Goal: Information Seeking & Learning: Compare options

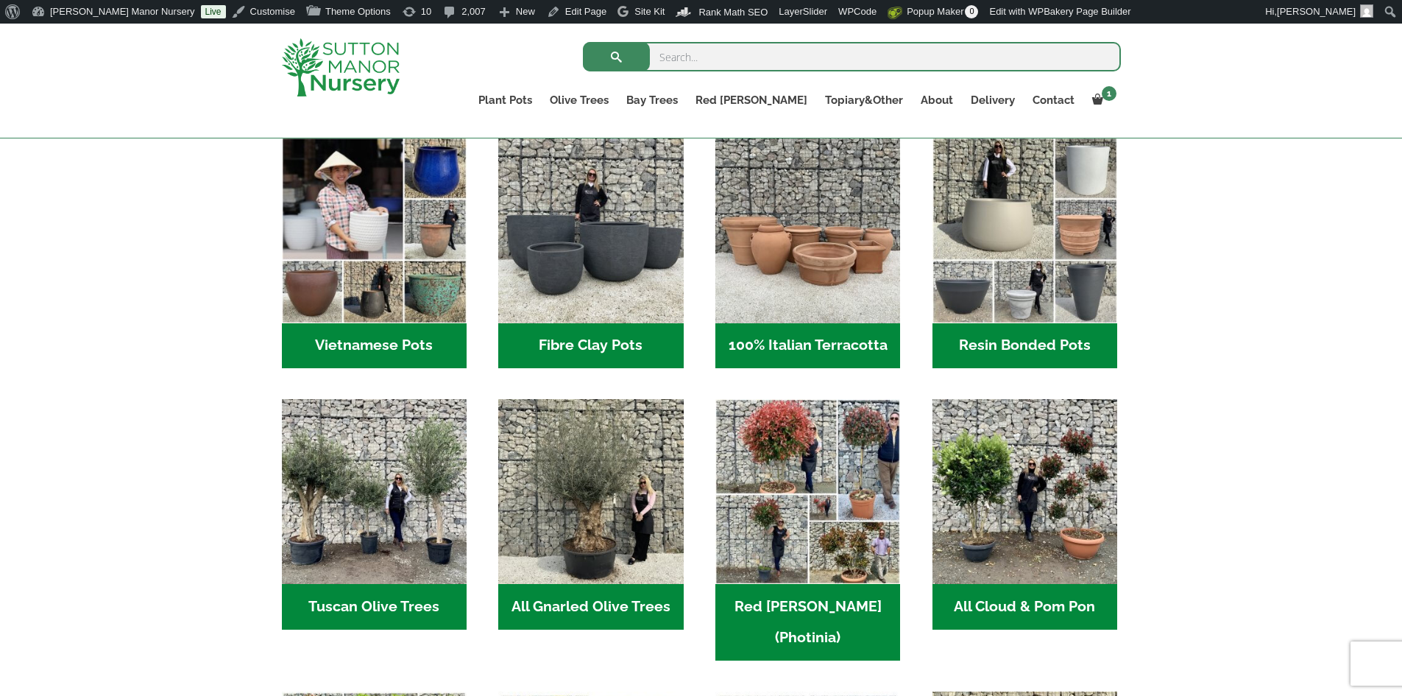
scroll to position [515, 0]
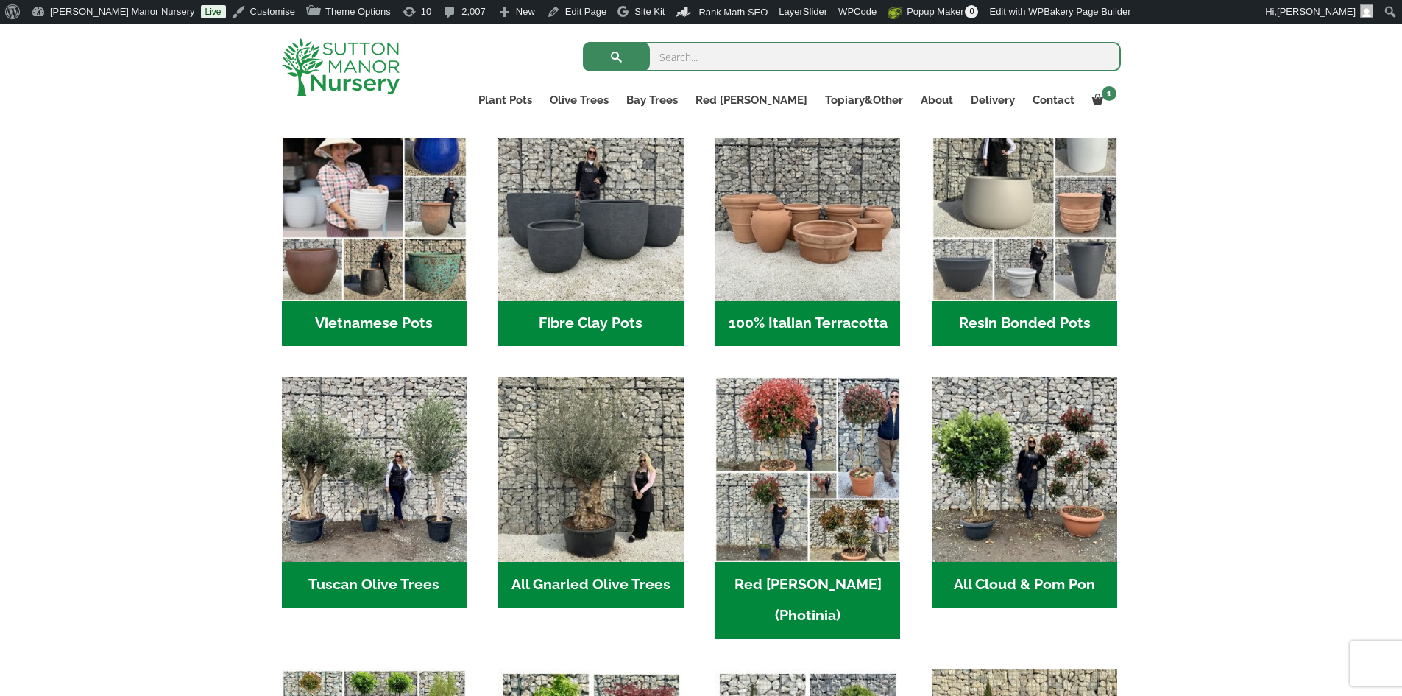
click at [1017, 327] on h2 "Resin Bonded Pots (212)" at bounding box center [1025, 324] width 185 height 46
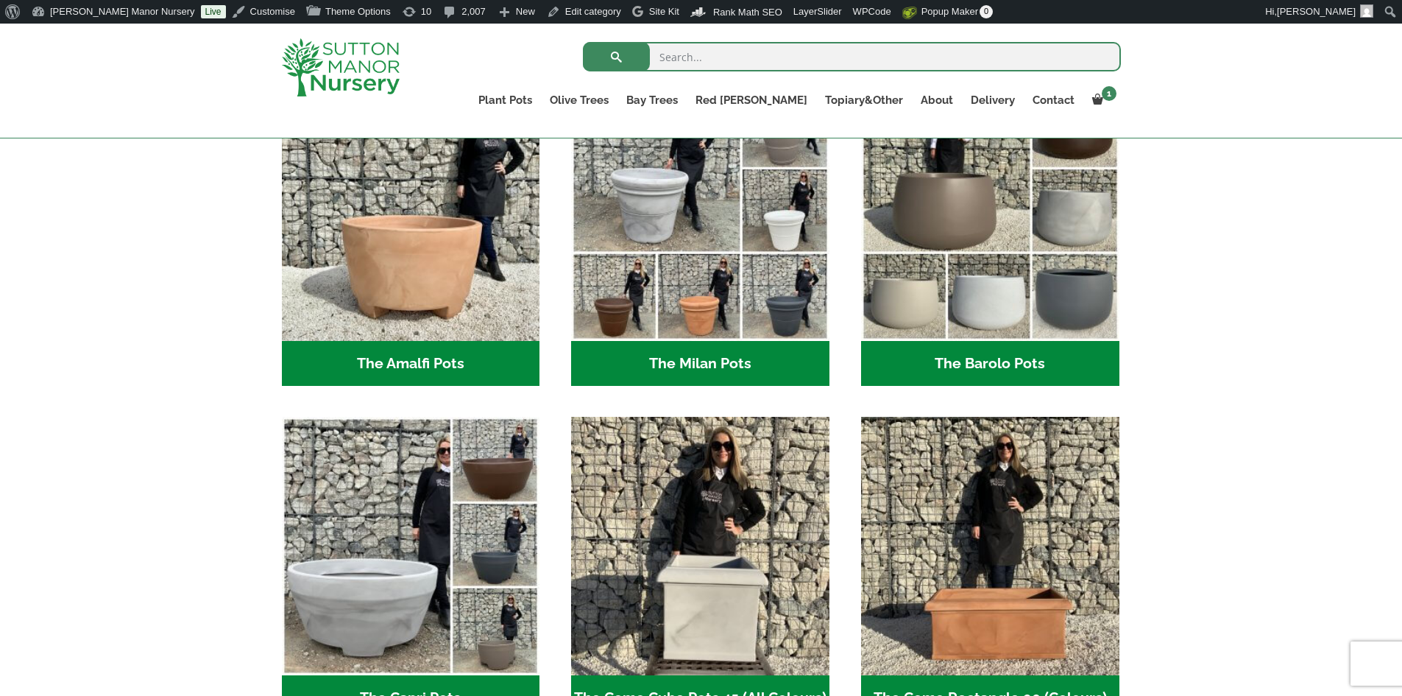
scroll to position [515, 0]
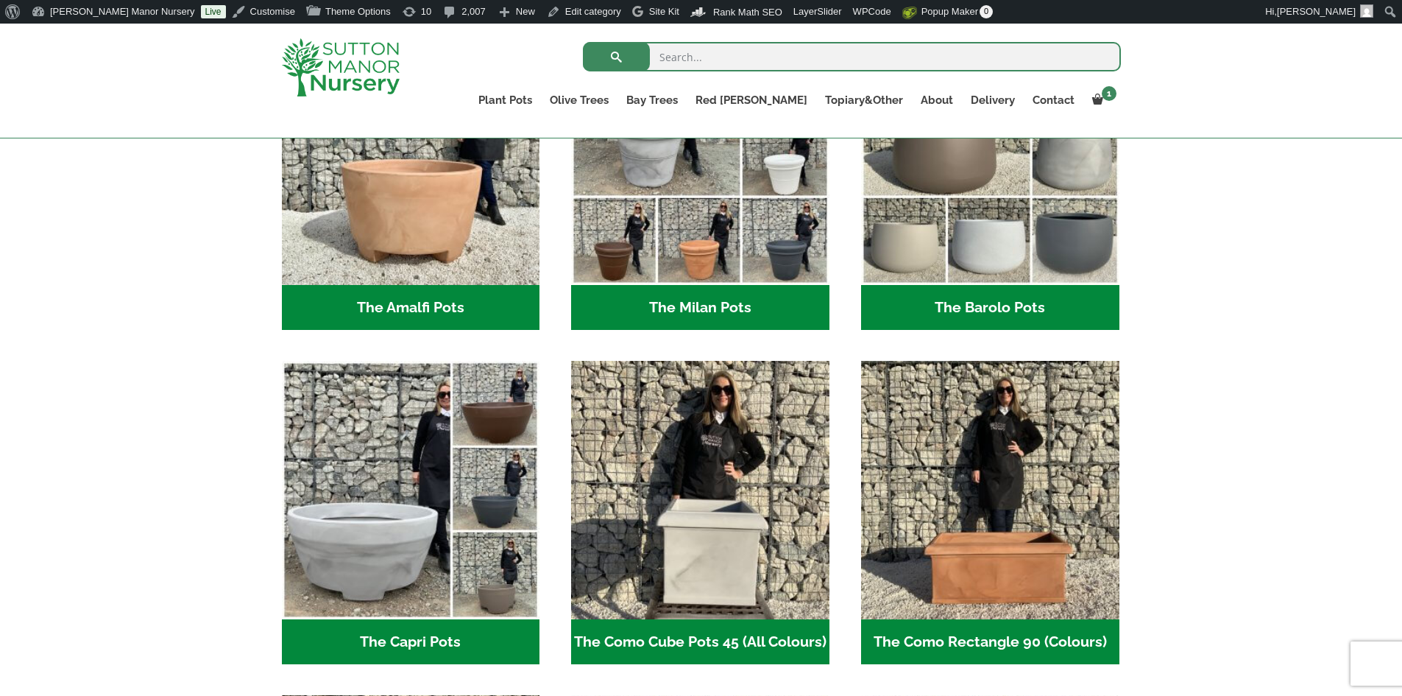
click at [1004, 309] on h2 "The Barolo Pots (36)" at bounding box center [990, 308] width 258 height 46
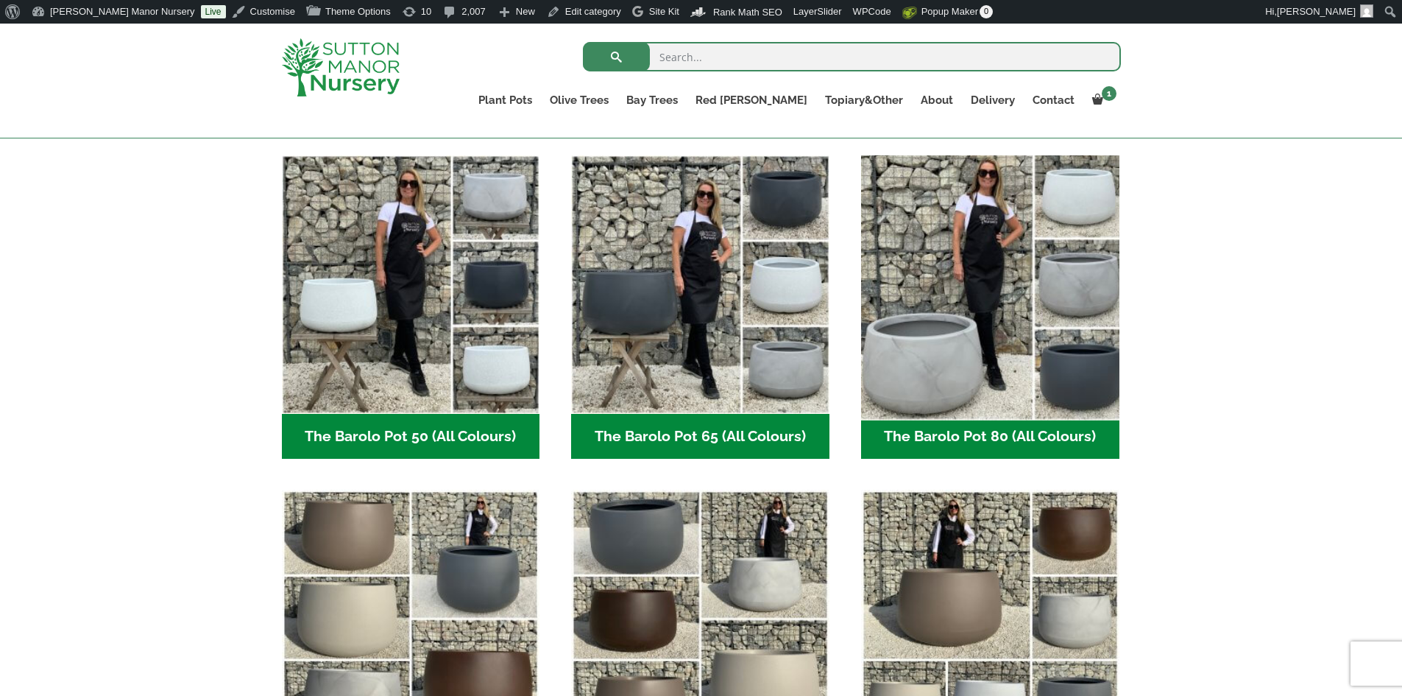
scroll to position [368, 0]
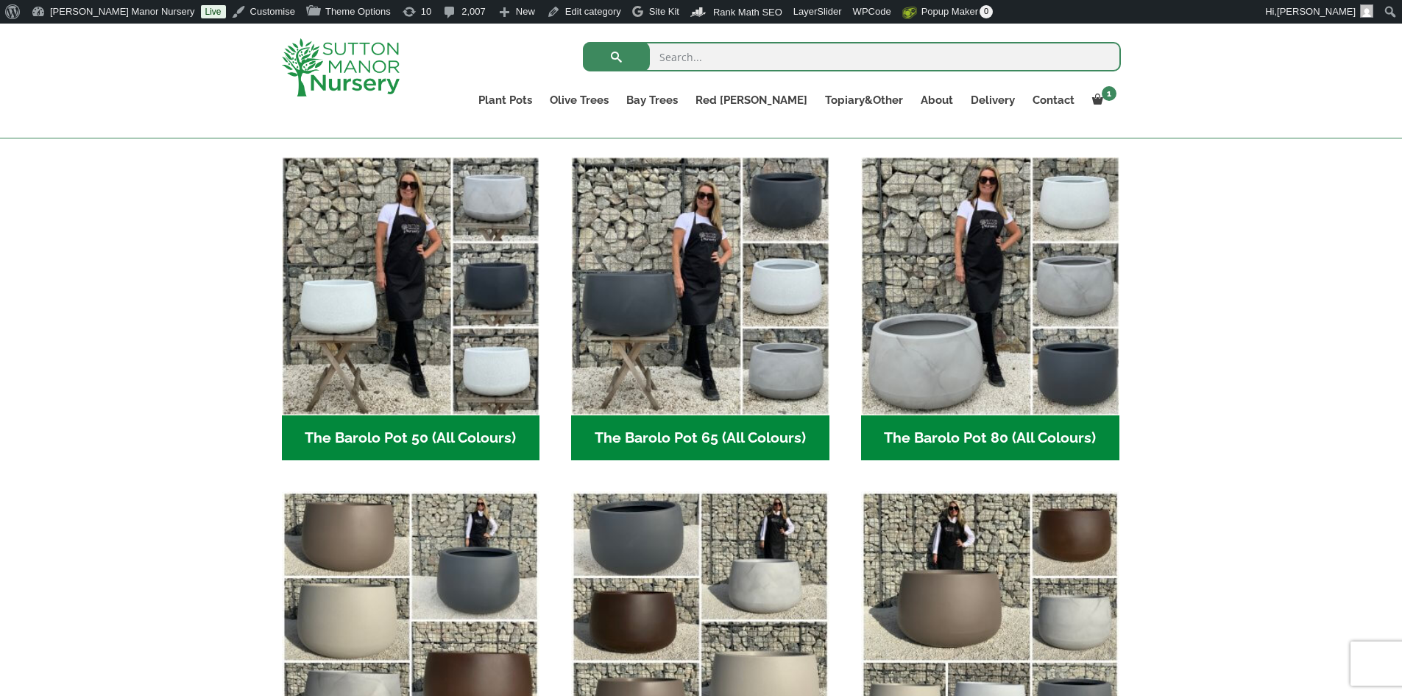
click at [942, 438] on h2 "The Barolo Pot 80 (All Colours) (6)" at bounding box center [990, 438] width 258 height 46
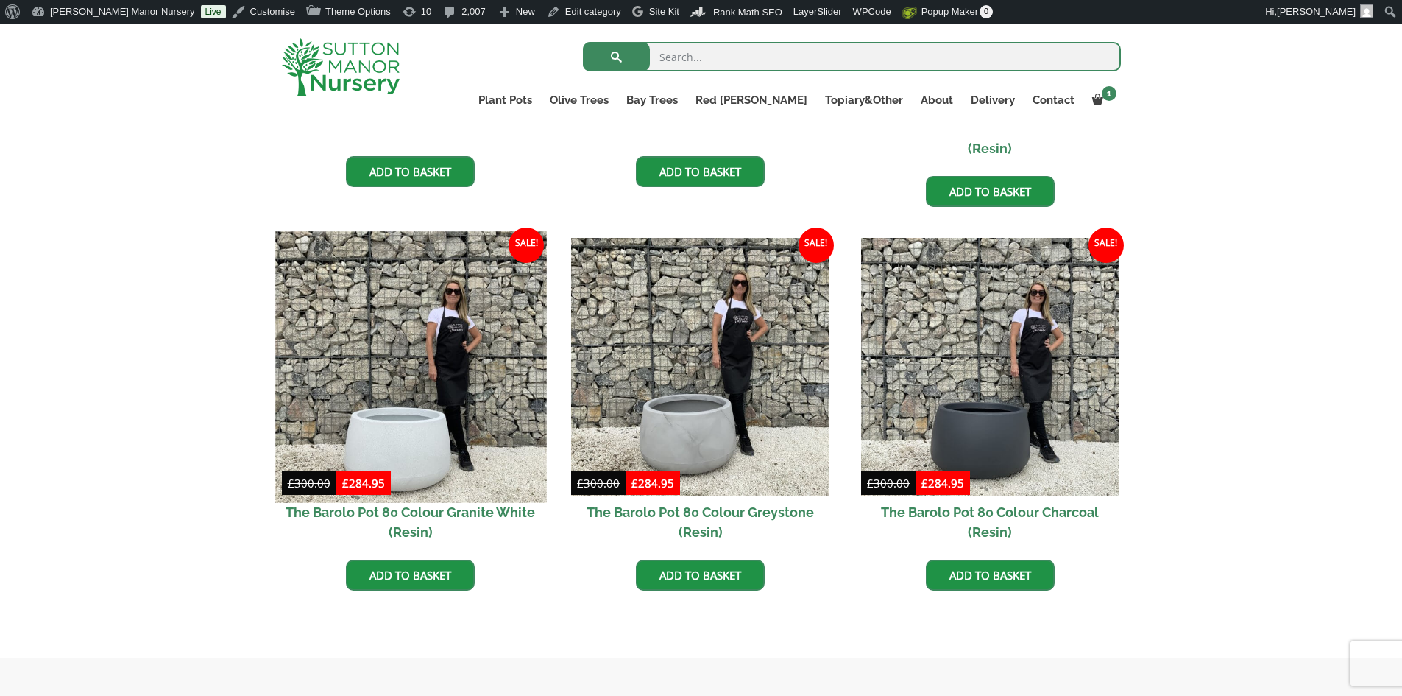
scroll to position [663, 0]
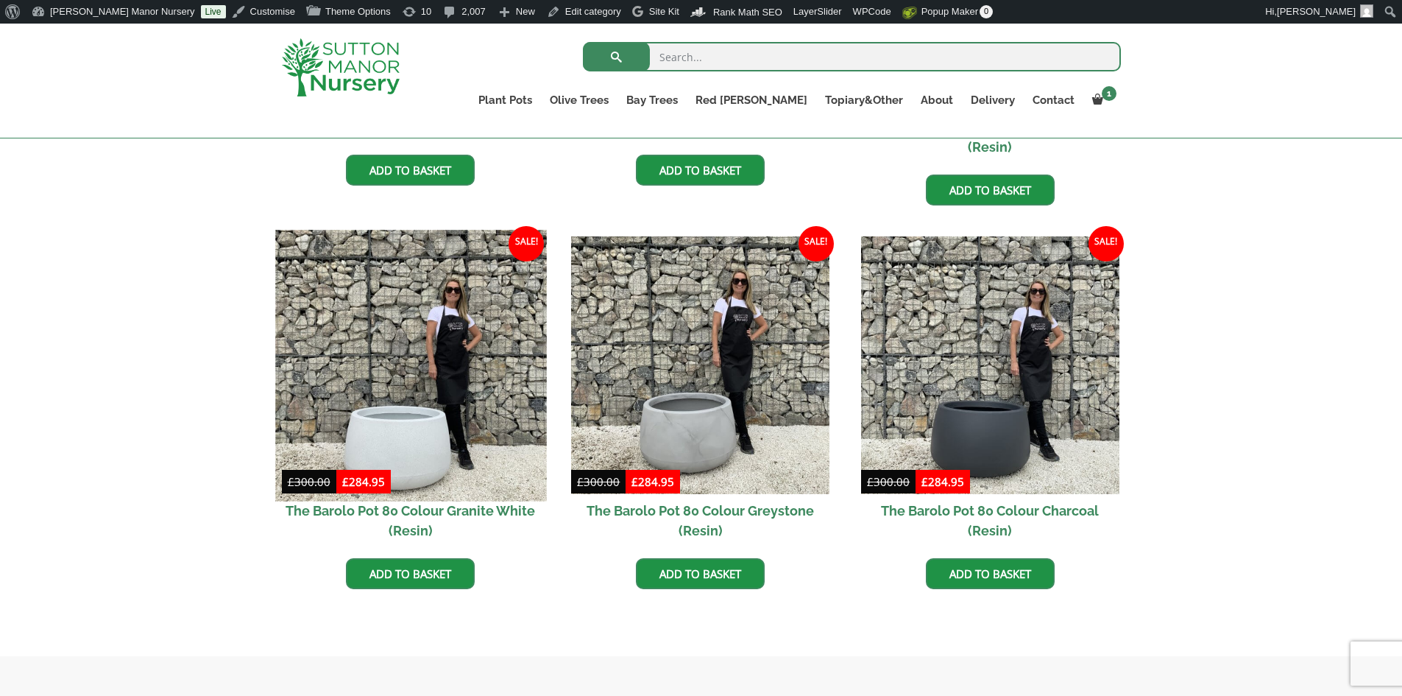
click at [416, 374] on img at bounding box center [410, 365] width 271 height 271
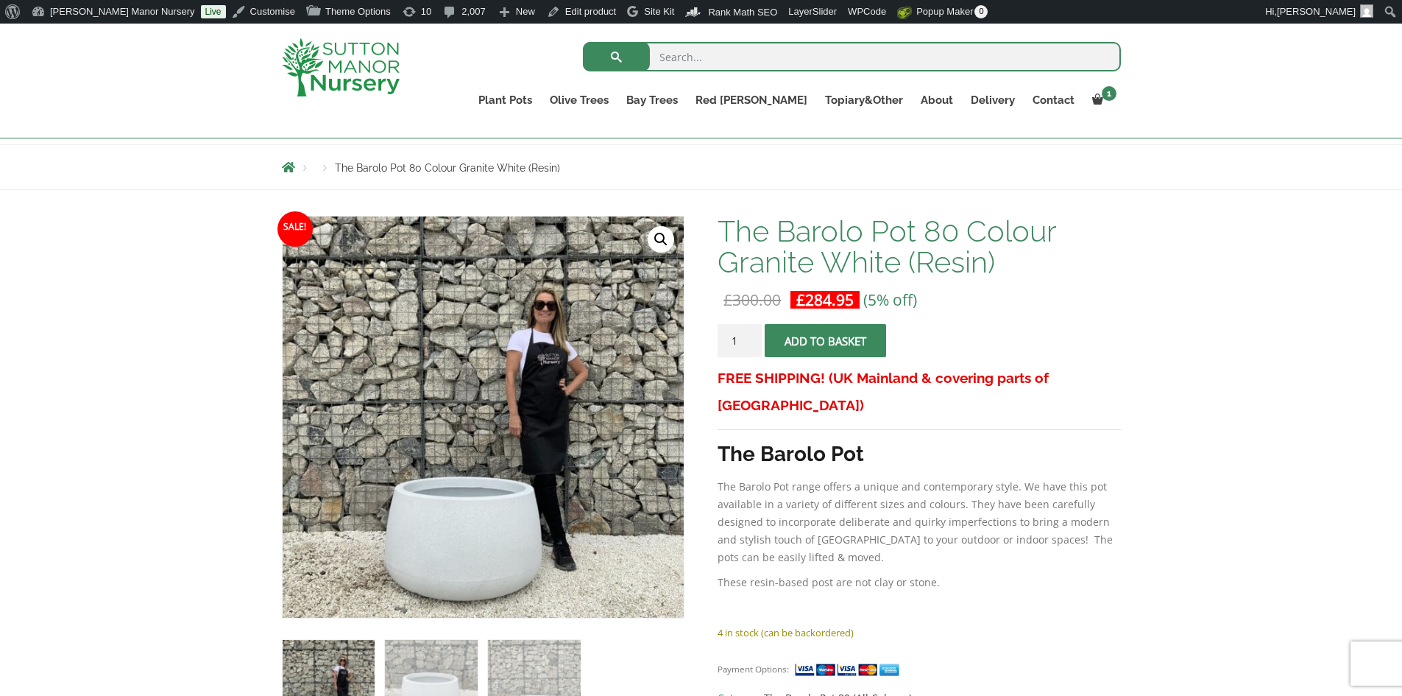
scroll to position [147, 0]
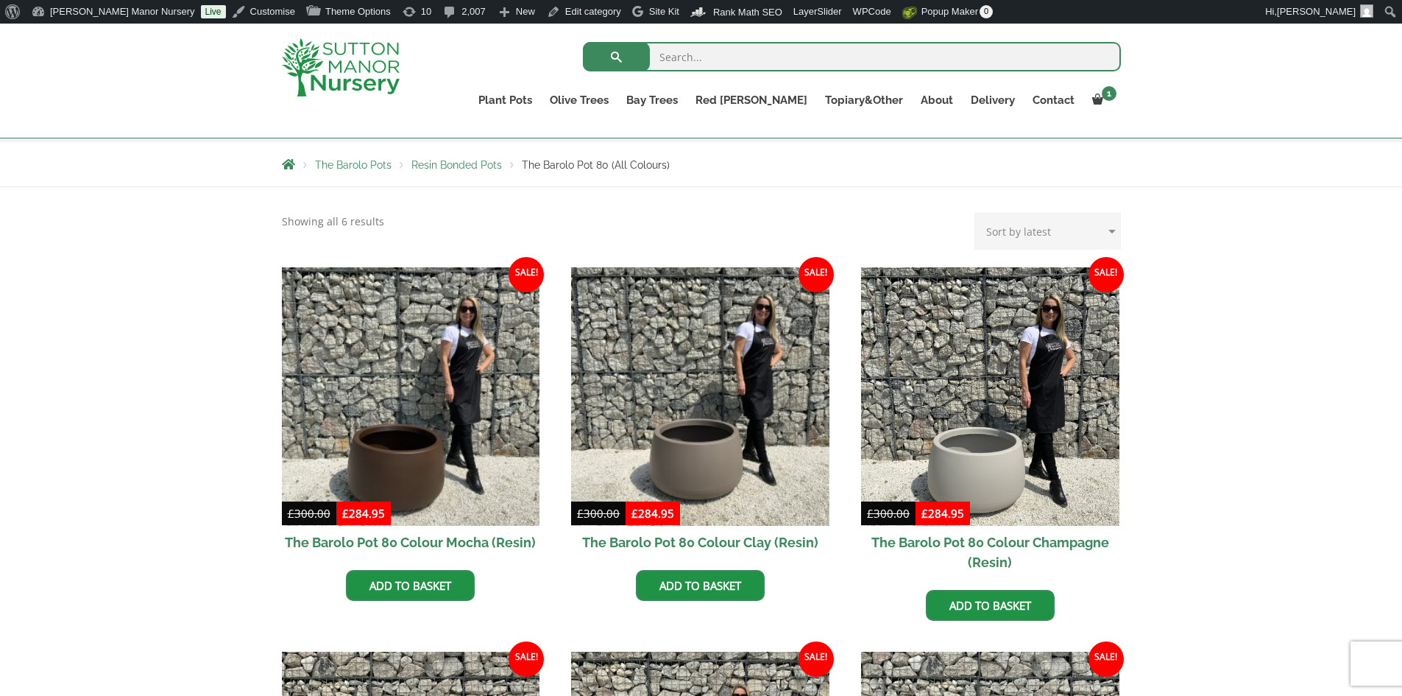
scroll to position [221, 0]
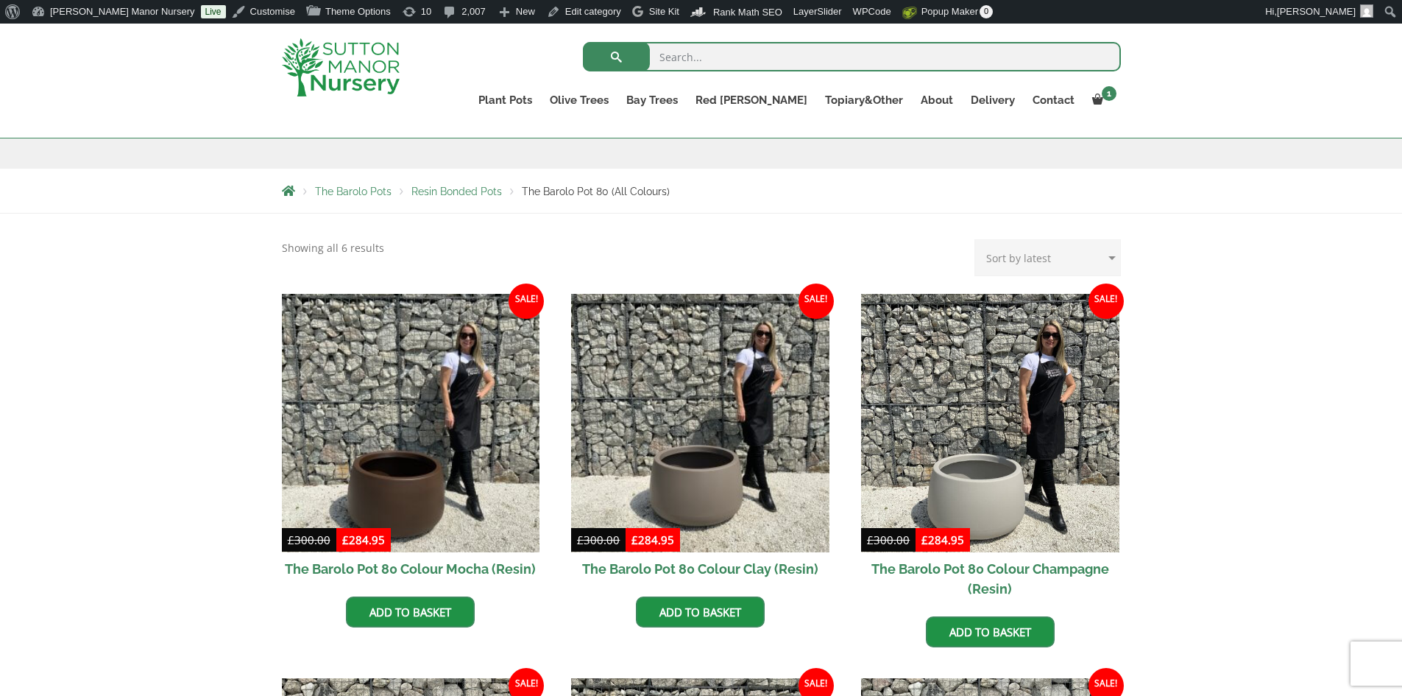
click at [354, 54] on img at bounding box center [341, 67] width 118 height 58
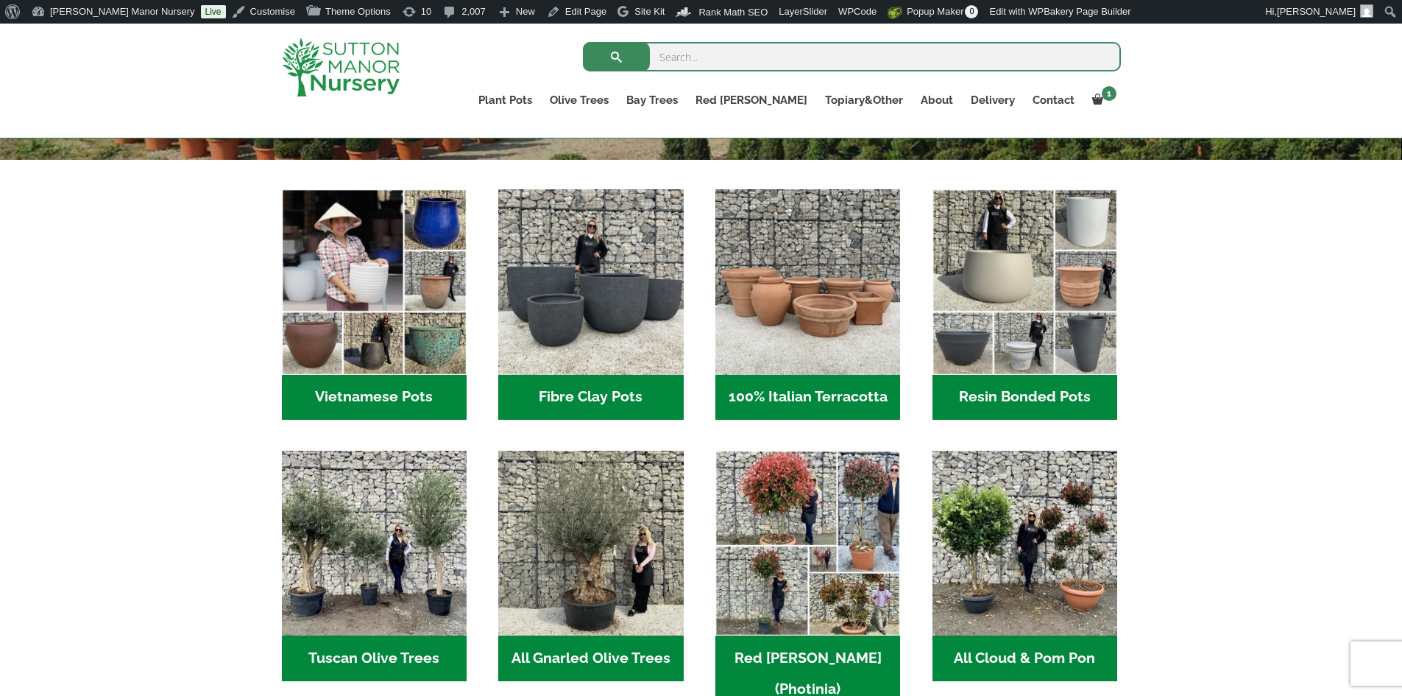
click at [1042, 401] on h2 "Resin Bonded Pots (212)" at bounding box center [1025, 398] width 185 height 46
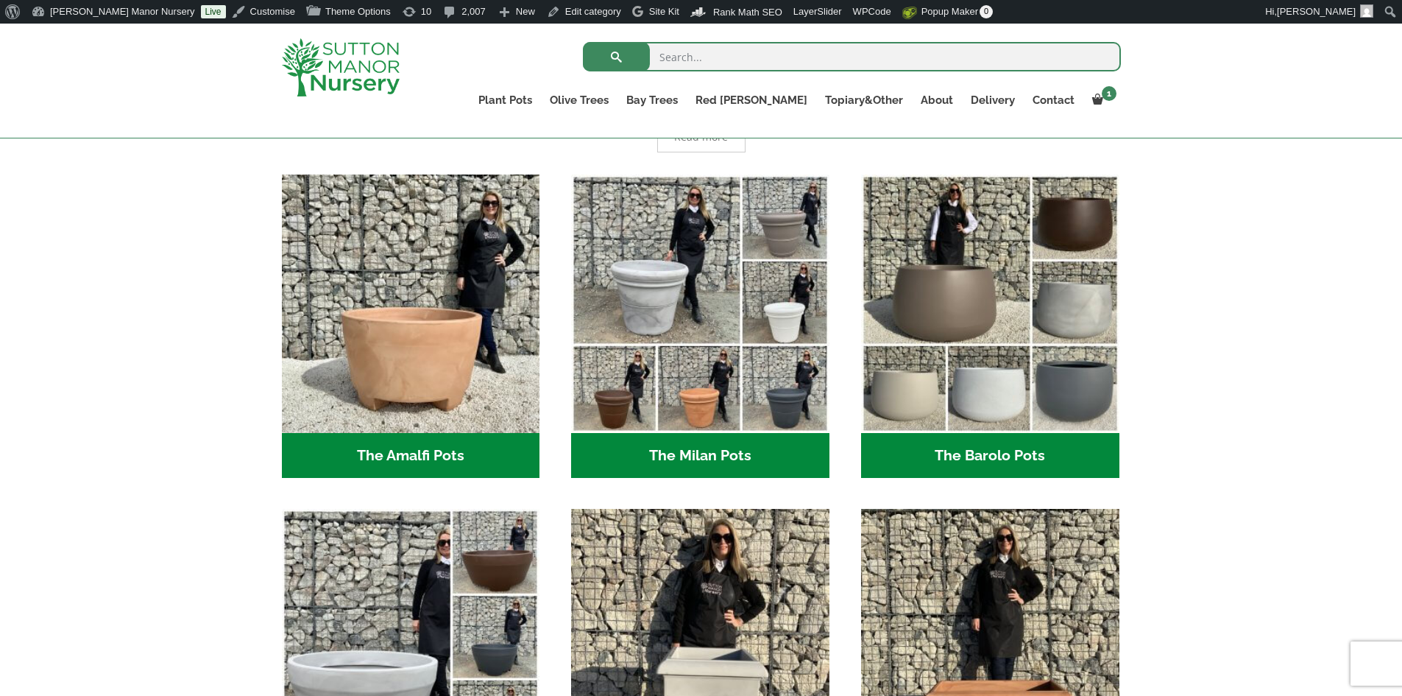
scroll to position [368, 0]
click at [944, 451] on h2 "The Barolo Pots (36)" at bounding box center [990, 455] width 258 height 46
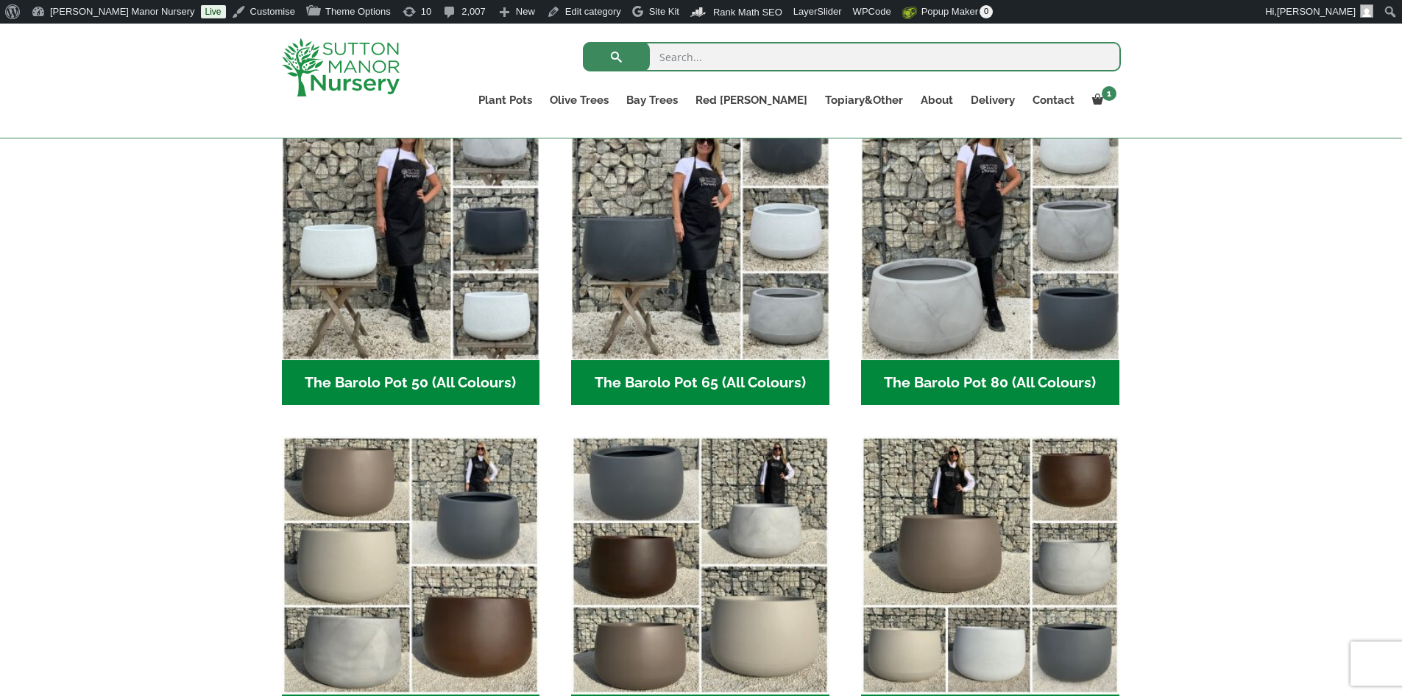
scroll to position [442, 0]
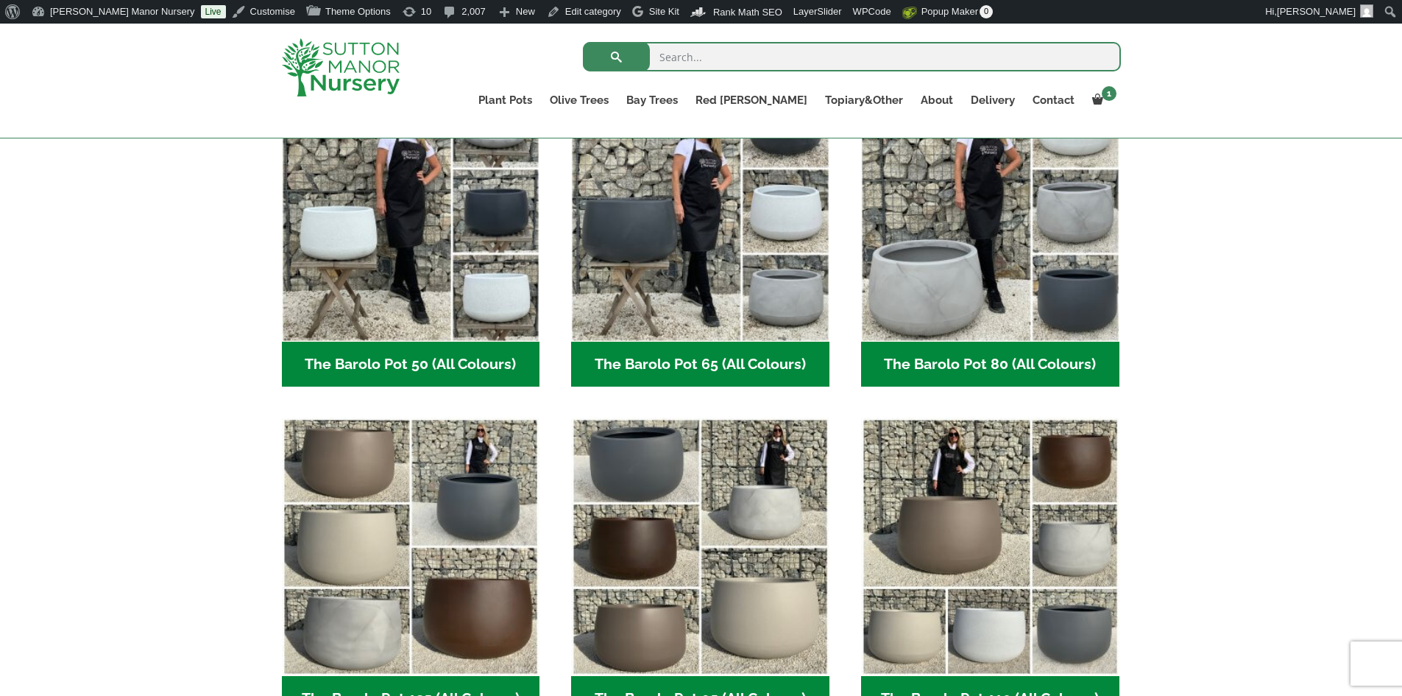
click at [717, 368] on h2 "The Barolo Pot 65 (All Colours) (6)" at bounding box center [700, 365] width 258 height 46
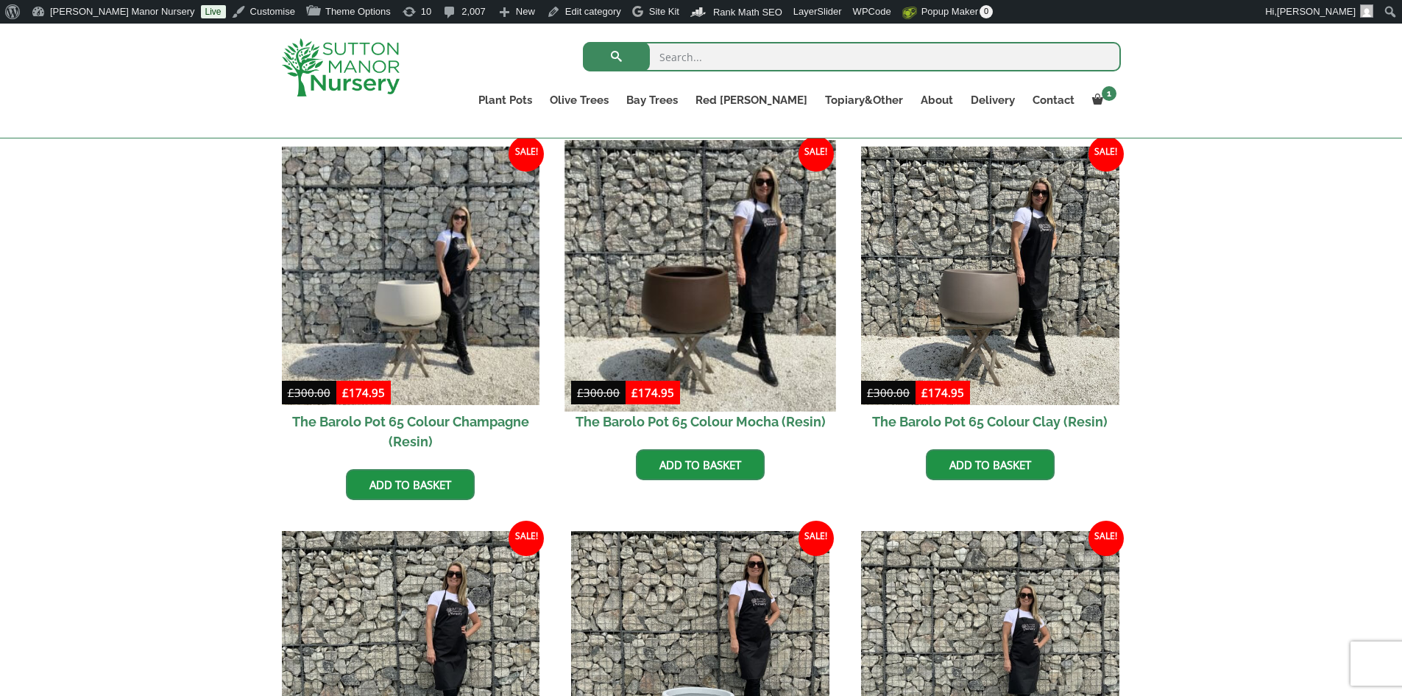
scroll to position [663, 0]
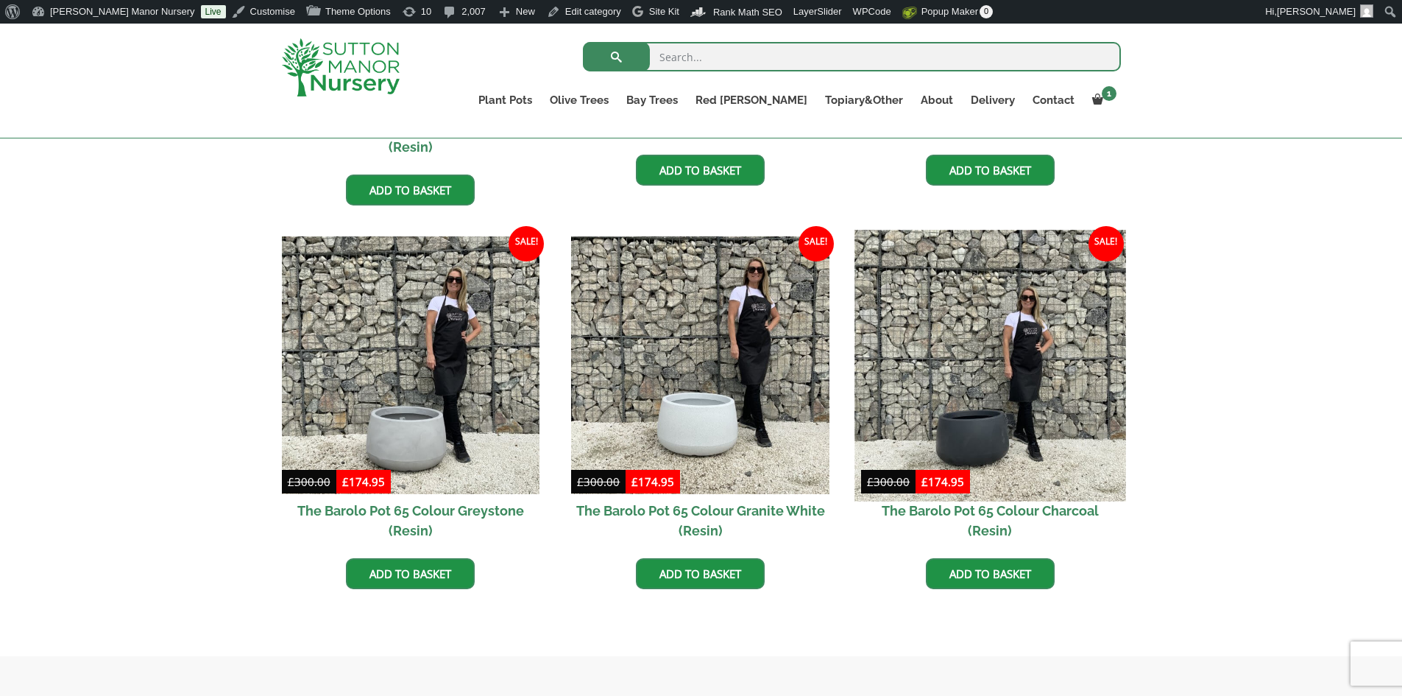
click at [1003, 383] on img at bounding box center [990, 365] width 271 height 271
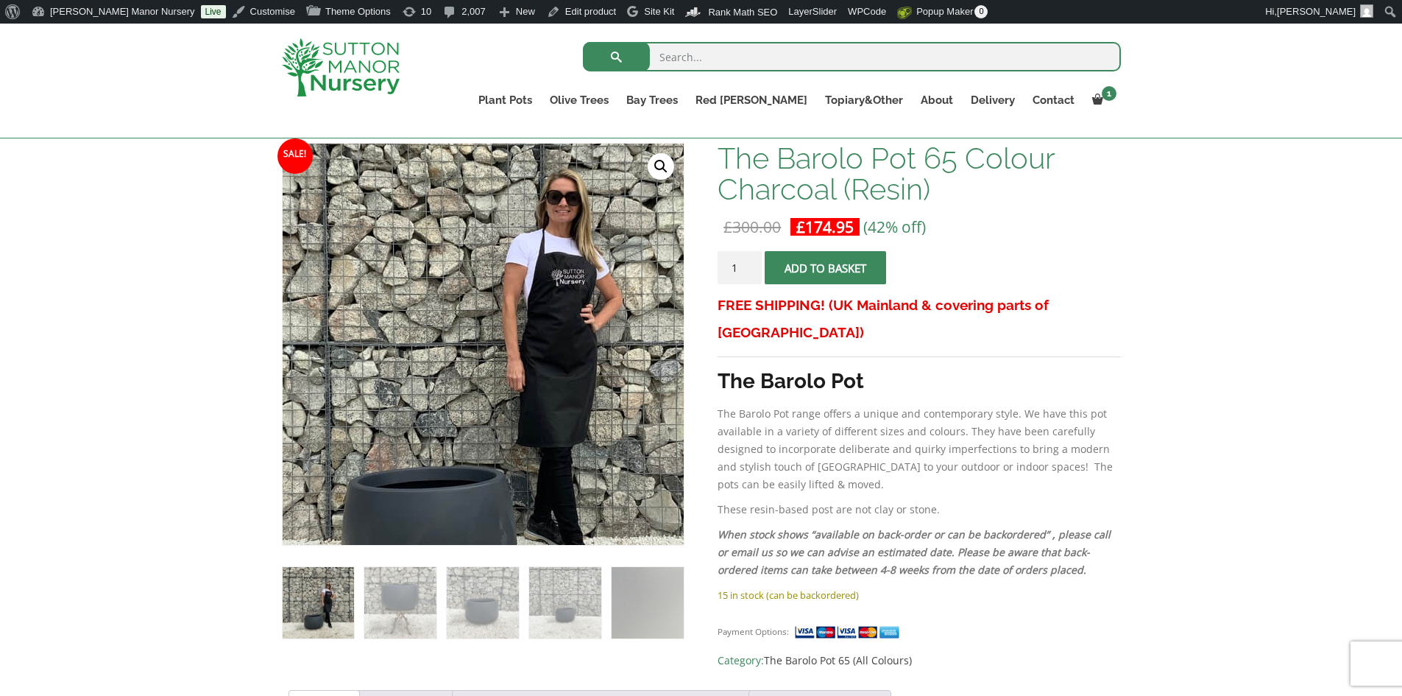
scroll to position [74, 0]
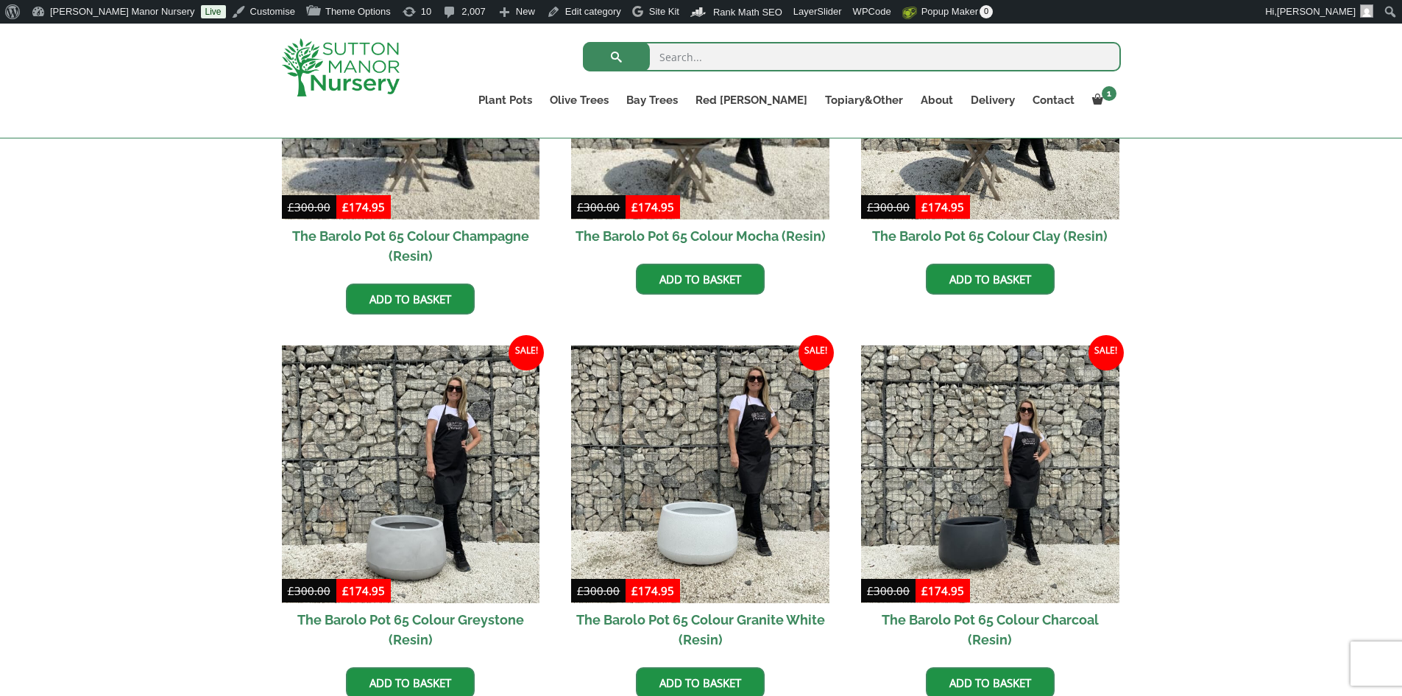
scroll to position [368, 0]
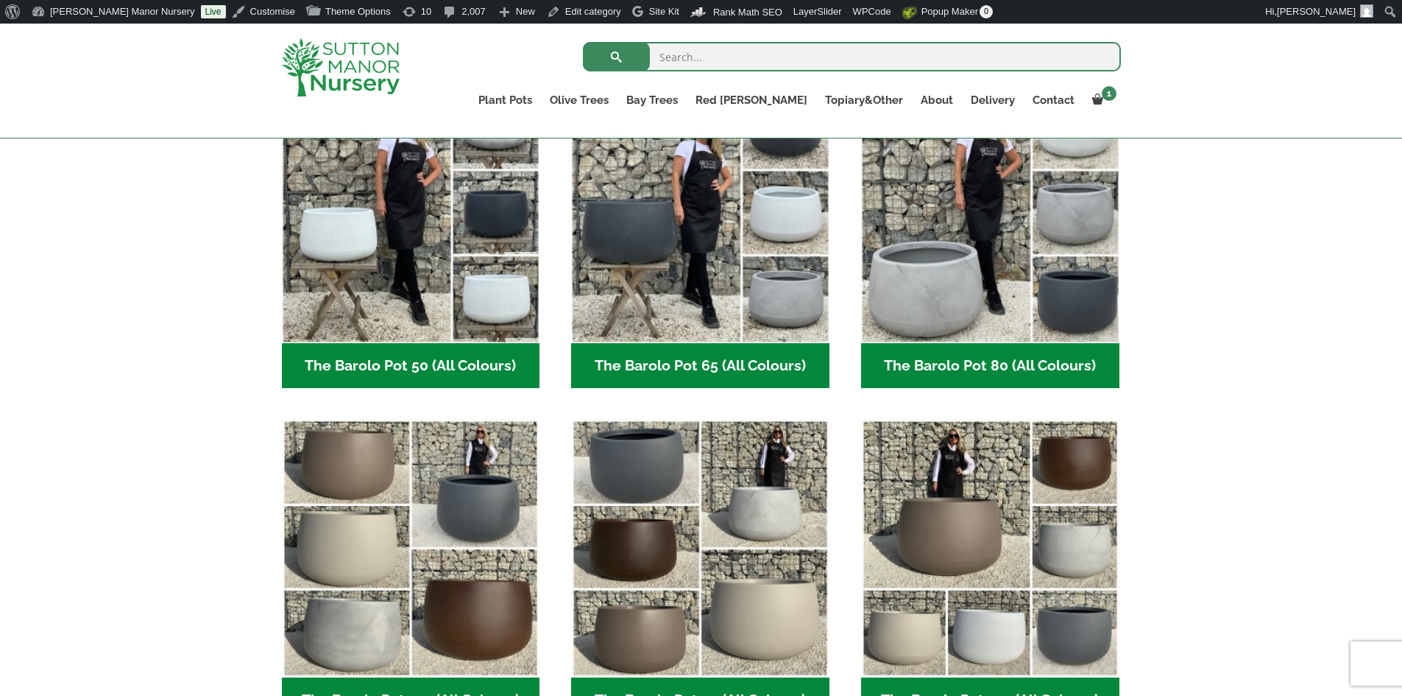
click at [959, 369] on h2 "The Barolo Pot 80 (All Colours) (6)" at bounding box center [990, 366] width 258 height 46
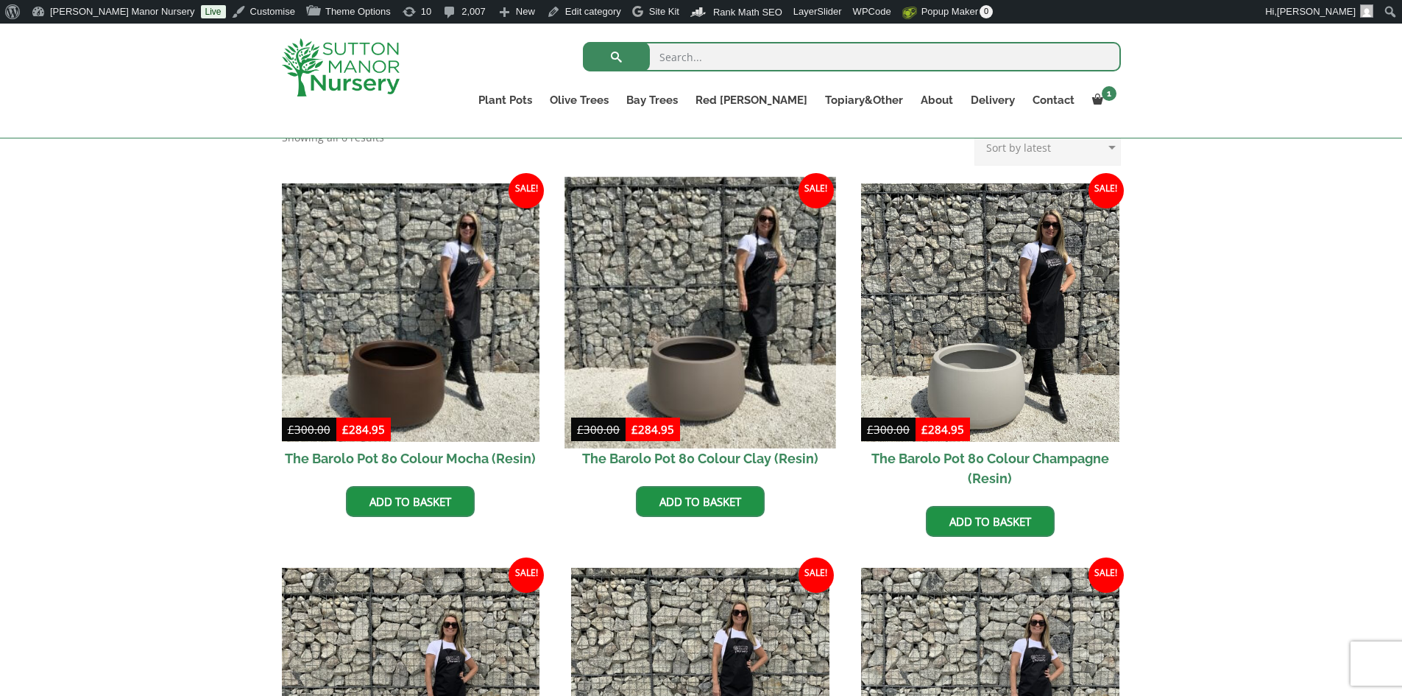
scroll to position [368, 0]
